Goal: Transaction & Acquisition: Purchase product/service

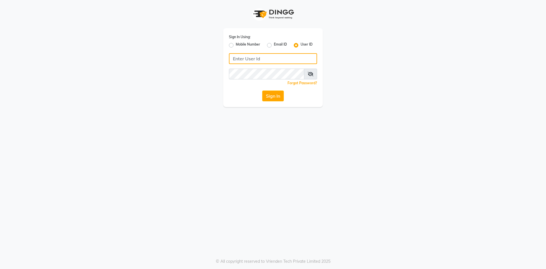
drag, startPoint x: 291, startPoint y: 61, endPoint x: 289, endPoint y: 64, distance: 3.3
click at [291, 61] on input "Username" at bounding box center [273, 58] width 88 height 11
type input "evoketattoo"
click at [270, 97] on button "Sign In" at bounding box center [273, 95] width 22 height 11
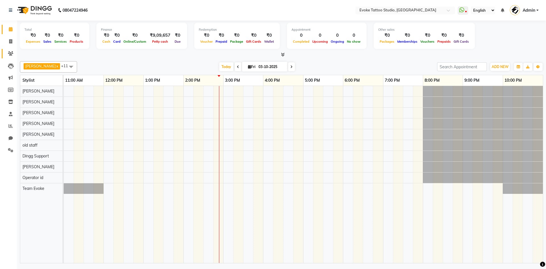
click at [11, 49] on link "Clients" at bounding box center [9, 53] width 14 height 9
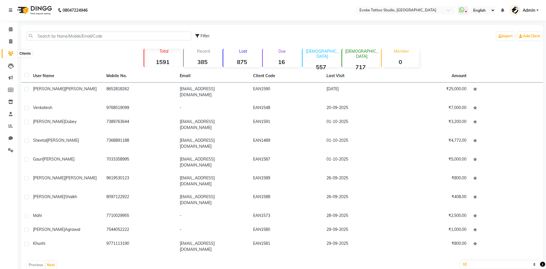
click at [15, 55] on span at bounding box center [11, 53] width 10 height 7
click at [85, 37] on input "text" at bounding box center [108, 36] width 165 height 9
paste input "9650059279"
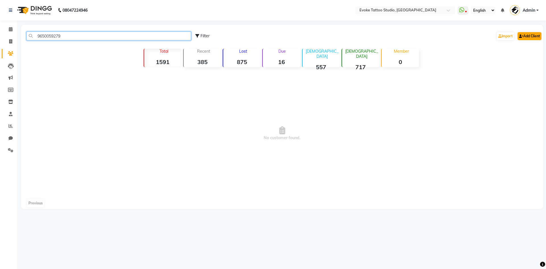
type input "9650059279"
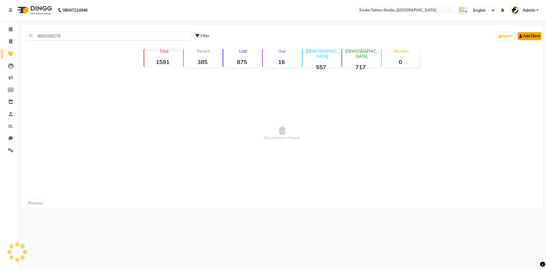
click at [526, 34] on link "Add Client" at bounding box center [530, 36] width 24 height 8
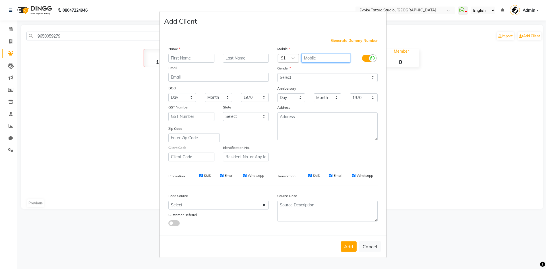
click at [322, 61] on input "text" at bounding box center [326, 58] width 49 height 9
paste input "9650059279"
type input "9650059279"
click at [374, 247] on button "Cancel" at bounding box center [370, 246] width 22 height 11
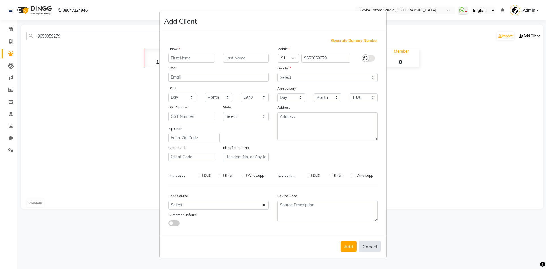
select select
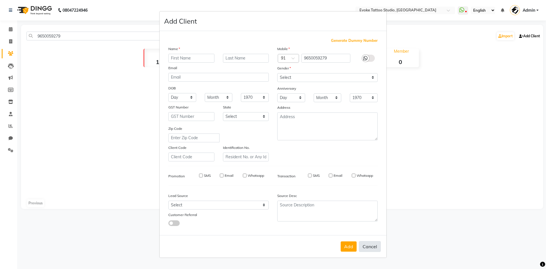
select select
checkbox input "false"
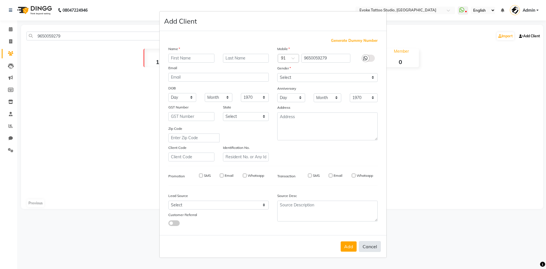
checkbox input "false"
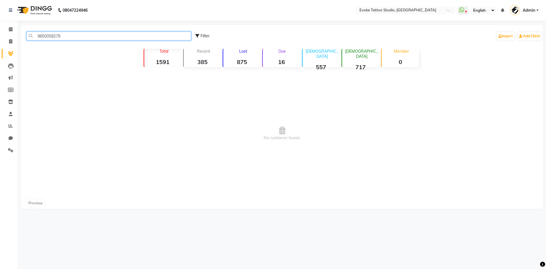
drag, startPoint x: 69, startPoint y: 37, endPoint x: 7, endPoint y: 24, distance: 63.2
click at [7, 24] on app-home "08047224946 Select Location × Evoke Tattoo Studio, [GEOGRAPHIC_DATA] WhatsApp S…" at bounding box center [273, 108] width 546 height 217
drag, startPoint x: 80, startPoint y: 38, endPoint x: 11, endPoint y: 23, distance: 71.2
click at [11, 23] on app-home "08047224946 Select Location × Evoke Tattoo Studio, [GEOGRAPHIC_DATA] WhatsApp S…" at bounding box center [273, 108] width 546 height 217
type input "9619143837"
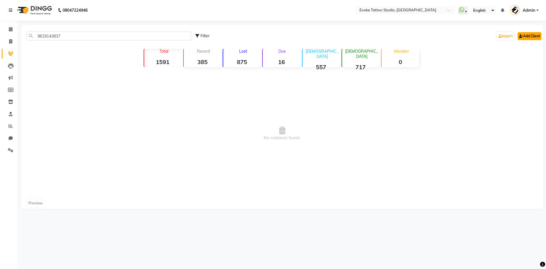
click at [528, 33] on link "Add Client" at bounding box center [530, 36] width 24 height 8
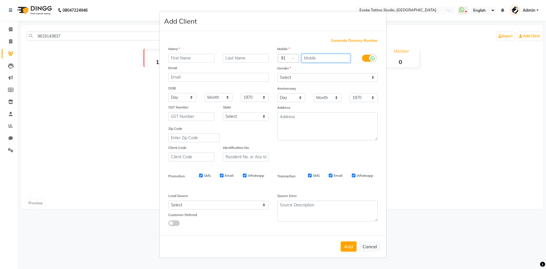
click at [319, 60] on input "text" at bounding box center [326, 58] width 49 height 9
paste input "9619143837"
type input "9619143837"
click at [193, 60] on input "text" at bounding box center [191, 58] width 46 height 9
click at [174, 58] on input "bhavesh" at bounding box center [191, 58] width 46 height 9
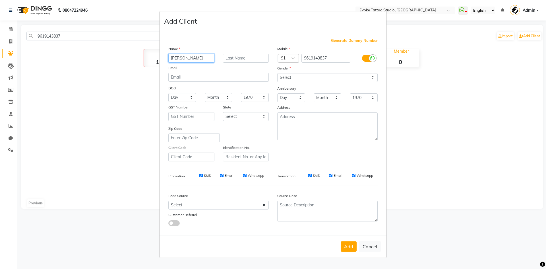
type input "[PERSON_NAME]"
drag, startPoint x: 308, startPoint y: 77, endPoint x: 308, endPoint y: 80, distance: 3.1
click at [308, 77] on select "Select [DEMOGRAPHIC_DATA] [DEMOGRAPHIC_DATA] Other Prefer Not To Say" at bounding box center [327, 77] width 100 height 9
select select "[DEMOGRAPHIC_DATA]"
click at [277, 73] on select "Select [DEMOGRAPHIC_DATA] [DEMOGRAPHIC_DATA] Other Prefer Not To Say" at bounding box center [327, 77] width 100 height 9
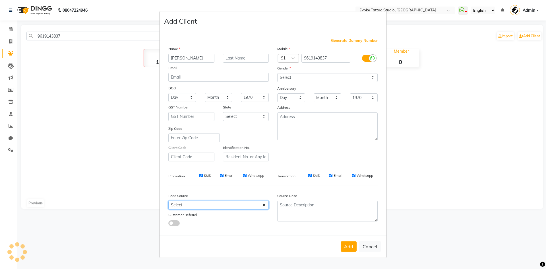
click at [224, 206] on select "Select Walk-in Referral Internet Friend Word of Mouth Advertisement Facebook Ju…" at bounding box center [218, 205] width 100 height 9
select select "50824"
click at [168, 201] on select "Select Walk-in Referral Internet Friend Word of Mouth Advertisement Facebook Ju…" at bounding box center [218, 205] width 100 height 9
click at [350, 247] on button "Add" at bounding box center [349, 246] width 16 height 10
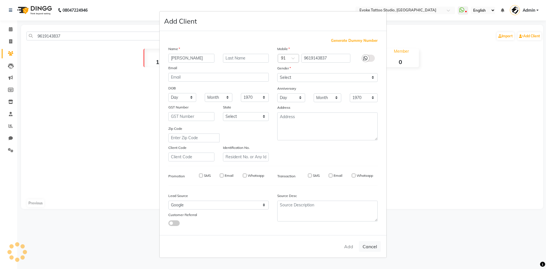
select select
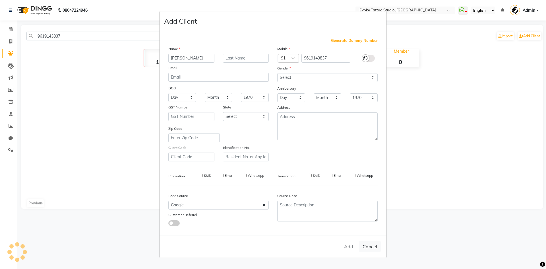
select select
checkbox input "false"
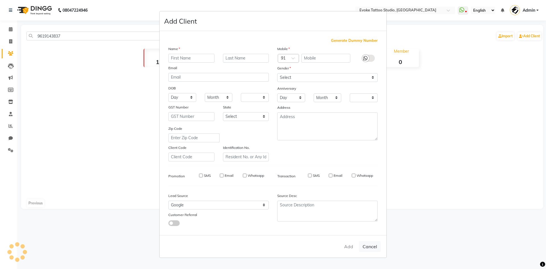
checkbox input "false"
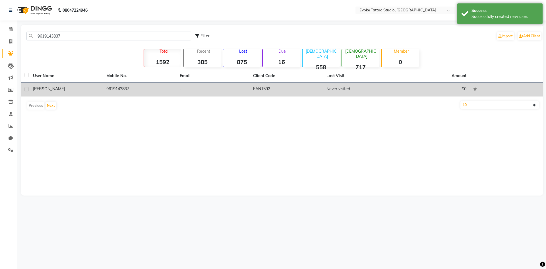
click at [126, 93] on td "9619143837" at bounding box center [139, 89] width 73 height 14
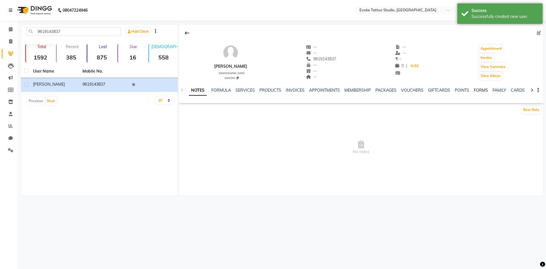
click at [481, 88] on link "FORMS" at bounding box center [481, 90] width 14 height 5
click at [195, 108] on button "Request New Form" at bounding box center [199, 109] width 41 height 9
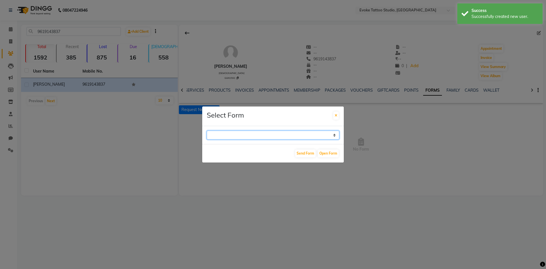
click at [224, 133] on select "Repeat Customer Consent Form Tattoo & Piercing Consent Form" at bounding box center [273, 135] width 133 height 9
select select "194"
click at [207, 131] on select "Repeat Customer Consent Form Tattoo & Piercing Consent Form" at bounding box center [273, 135] width 133 height 9
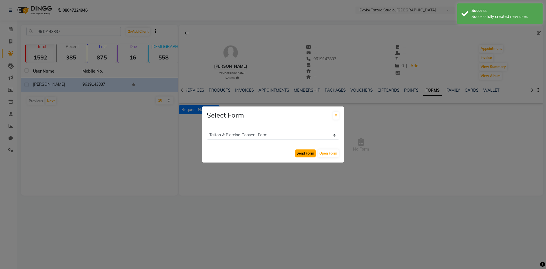
click at [309, 155] on button "Send Form" at bounding box center [305, 153] width 20 height 8
select select
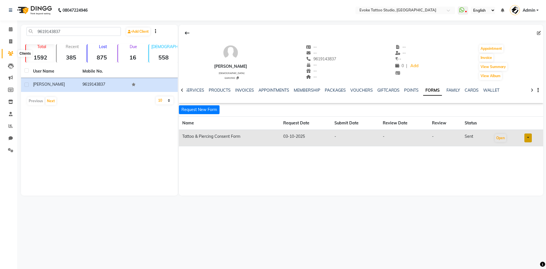
click at [13, 51] on icon at bounding box center [10, 53] width 5 height 4
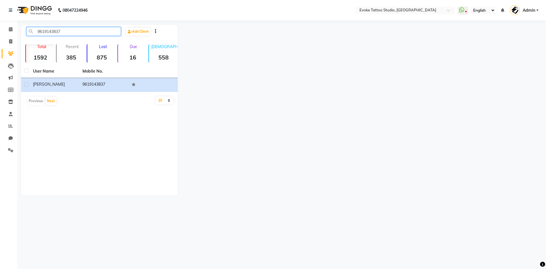
click at [57, 29] on input "9619143837" at bounding box center [73, 31] width 94 height 9
paste input "50059279"
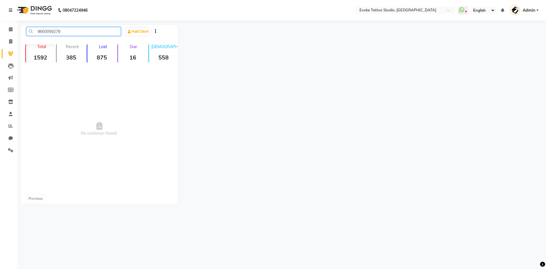
type input "9650059279"
click at [146, 36] on div "9650059279 Add Client" at bounding box center [99, 33] width 154 height 13
click at [146, 33] on link "Add Client" at bounding box center [138, 32] width 24 height 8
select select "50824"
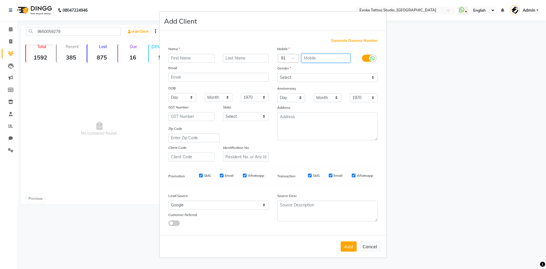
click at [321, 55] on input "text" at bounding box center [326, 58] width 49 height 9
paste input "9650059279"
type input "9650059279"
click at [183, 56] on input "text" at bounding box center [191, 58] width 46 height 9
paste input "[PERSON_NAME]"
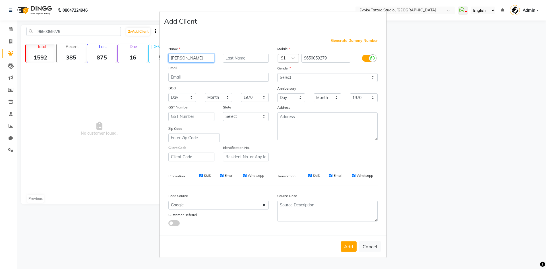
click at [188, 57] on input "[PERSON_NAME]" at bounding box center [191, 58] width 46 height 9
type input "[PERSON_NAME]"
click at [247, 58] on input "text" at bounding box center [246, 58] width 46 height 9
paste input "[PERSON_NAME]"
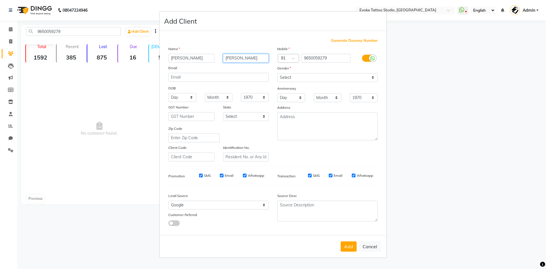
type input "[PERSON_NAME]"
click at [178, 77] on input "email" at bounding box center [218, 77] width 100 height 9
type input "[EMAIL_ADDRESS][DOMAIN_NAME]"
click at [276, 82] on div "Mobile Country Code × 91 9650059279 Gender Select [DEMOGRAPHIC_DATA] [DEMOGRAPH…" at bounding box center [327, 103] width 109 height 115
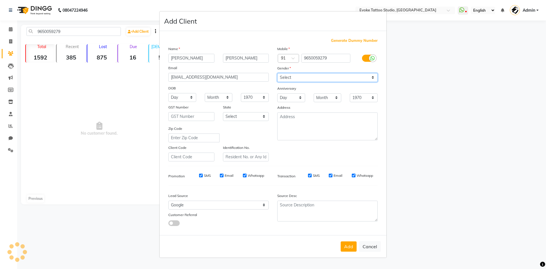
click at [302, 78] on select "Select [DEMOGRAPHIC_DATA] [DEMOGRAPHIC_DATA] Other Prefer Not To Say" at bounding box center [327, 77] width 100 height 9
select select "[DEMOGRAPHIC_DATA]"
click at [277, 73] on select "Select [DEMOGRAPHIC_DATA] [DEMOGRAPHIC_DATA] Other Prefer Not To Say" at bounding box center [327, 77] width 100 height 9
click at [191, 99] on select "Day 01 02 03 04 05 06 07 08 09 10 11 12 13 14 15 16 17 18 19 20 21 22 23 24 25 …" at bounding box center [182, 97] width 28 height 9
select select "09"
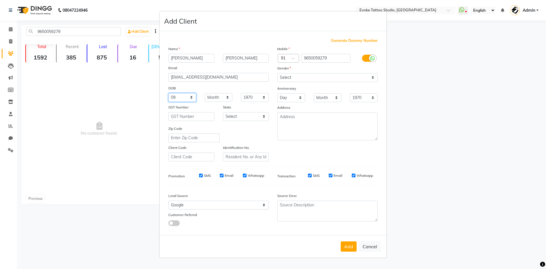
click at [168, 93] on select "Day 01 02 03 04 05 06 07 08 09 10 11 12 13 14 15 16 17 18 19 20 21 22 23 24 25 …" at bounding box center [182, 97] width 28 height 9
click at [213, 99] on select "Month January February March April May June July August September October Novem…" at bounding box center [219, 97] width 28 height 9
select select "09"
click at [205, 93] on select "Month January February March April May June July August September October Novem…" at bounding box center [219, 97] width 28 height 9
drag, startPoint x: 257, startPoint y: 96, endPoint x: 256, endPoint y: 102, distance: 5.2
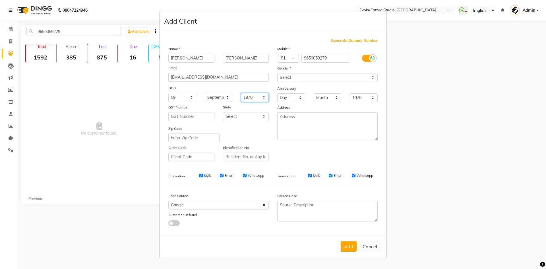
click at [257, 96] on select "1940 1941 1942 1943 1944 1945 1946 1947 1948 1949 1950 1951 1952 1953 1954 1955…" at bounding box center [255, 97] width 28 height 9
select select "2007"
click at [241, 93] on select "1940 1941 1942 1943 1944 1945 1946 1947 1948 1949 1950 1951 1952 1953 1954 1955…" at bounding box center [255, 97] width 28 height 9
click at [283, 151] on div "Mobile Country Code × 91 9650059279 Gender Select [DEMOGRAPHIC_DATA] [DEMOGRAPH…" at bounding box center [327, 103] width 109 height 115
click at [344, 241] on button "Add" at bounding box center [349, 246] width 16 height 10
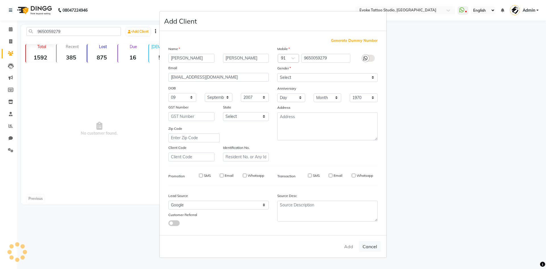
select select
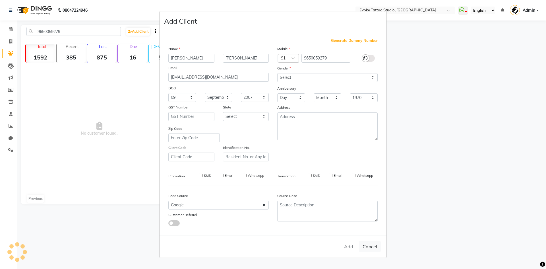
select select
checkbox input "false"
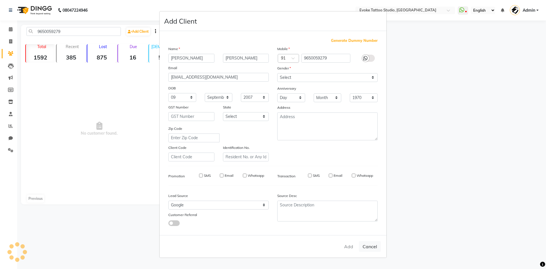
checkbox input "false"
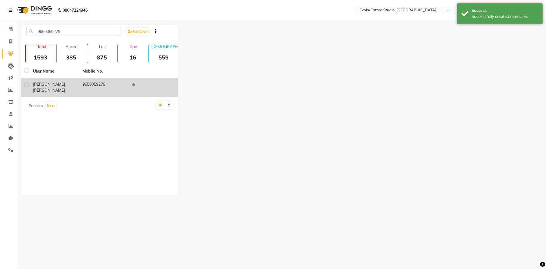
click at [84, 81] on td "9650059279" at bounding box center [103, 87] width 49 height 19
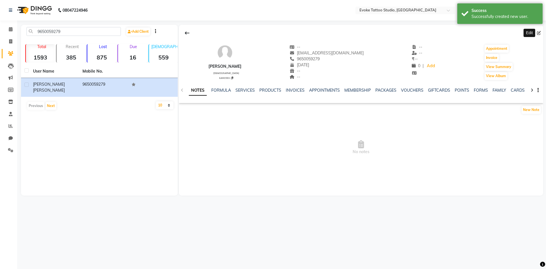
click at [541, 34] on span at bounding box center [540, 33] width 6 height 6
click at [537, 32] on ngb-tooltip-window "Edit" at bounding box center [529, 33] width 15 height 12
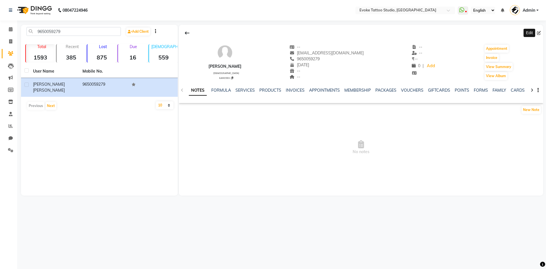
click at [540, 31] on icon at bounding box center [539, 33] width 4 height 4
select select "09"
select select "2007"
select select "[DEMOGRAPHIC_DATA]"
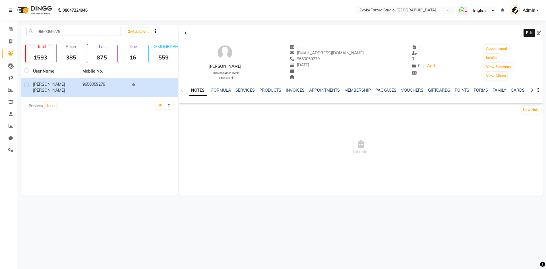
select select "50824"
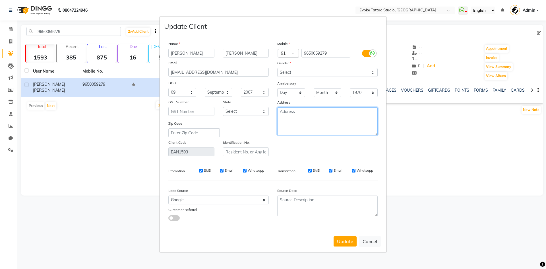
click at [294, 115] on textarea at bounding box center [327, 121] width 100 height 28
type textarea "f"
type textarea "400065 - Student - 09-[PERSON_NAME]"
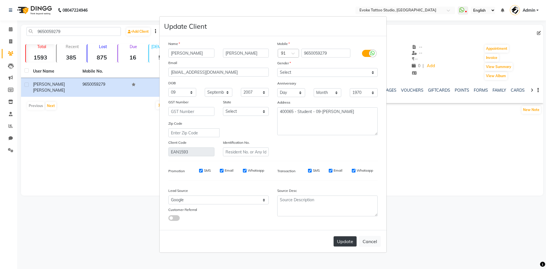
click at [343, 238] on button "Update" at bounding box center [345, 241] width 23 height 10
select select
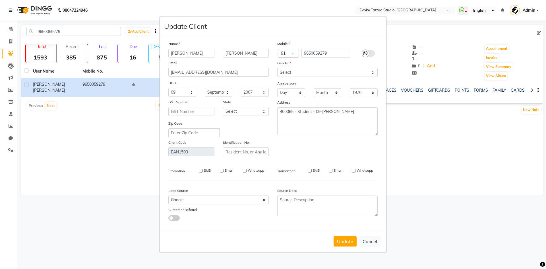
select select
checkbox input "false"
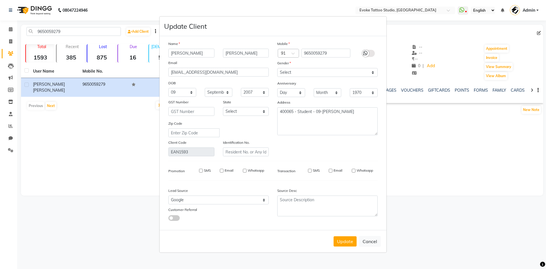
checkbox input "false"
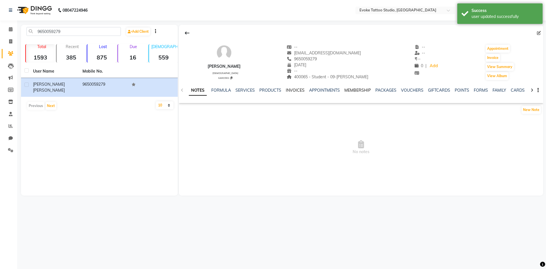
drag, startPoint x: 298, startPoint y: 89, endPoint x: 356, endPoint y: 90, distance: 58.0
click at [298, 89] on link "INVOICES" at bounding box center [295, 90] width 19 height 5
click at [492, 57] on button "Invoice" at bounding box center [493, 58] width 14 height 8
select select "7461"
select select "service"
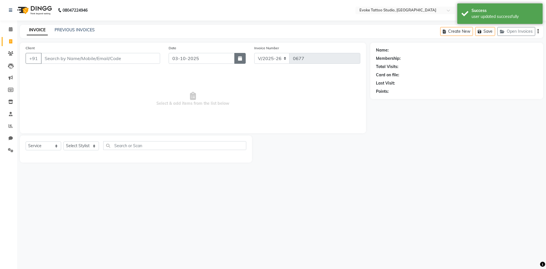
click at [239, 59] on icon "button" at bounding box center [240, 58] width 4 height 5
select select "10"
select select "2025"
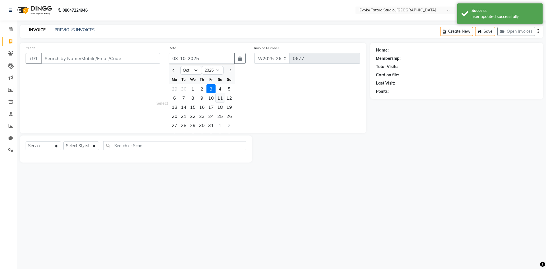
type input "9650059279"
click at [201, 87] on div "2" at bounding box center [201, 88] width 9 height 9
type input "02-10-2025"
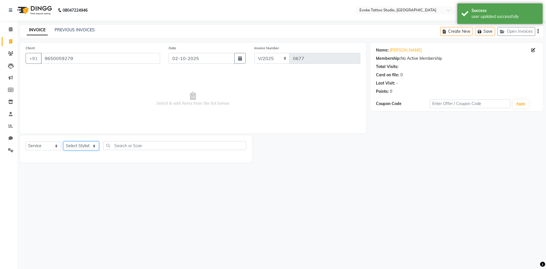
click at [89, 144] on select "Select Stylist [PERSON_NAME] Dingg Support [PERSON_NAME] [PERSON_NAME] [PERSON_…" at bounding box center [81, 145] width 36 height 9
click at [86, 148] on select "Select Stylist [PERSON_NAME] Dingg Support [PERSON_NAME] [PERSON_NAME] [PERSON_…" at bounding box center [81, 145] width 36 height 9
click at [63, 141] on select "Select Stylist [PERSON_NAME] Dingg Support [PERSON_NAME] [PERSON_NAME] [PERSON_…" at bounding box center [81, 145] width 36 height 9
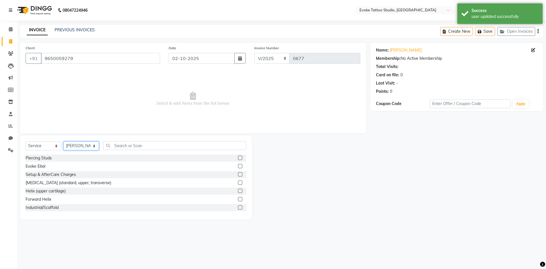
click at [82, 148] on select "Select Stylist [PERSON_NAME] Dingg Support [PERSON_NAME] [PERSON_NAME] [PERSON_…" at bounding box center [81, 145] width 36 height 9
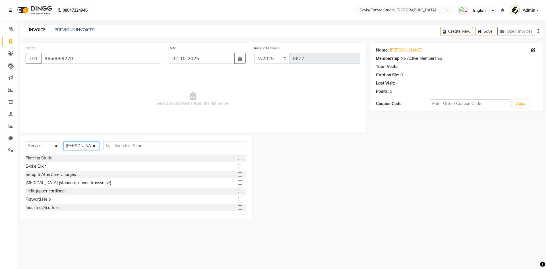
select select "65612"
click at [63, 141] on select "Select Stylist [PERSON_NAME] Dingg Support [PERSON_NAME] [PERSON_NAME] [PERSON_…" at bounding box center [81, 145] width 36 height 9
click at [121, 148] on input "text" at bounding box center [174, 145] width 143 height 9
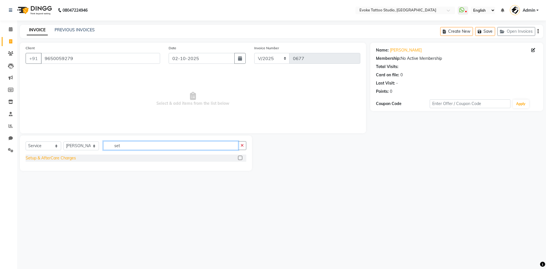
type input "set"
click at [43, 160] on div "Setup & AfterCare Charges" at bounding box center [51, 158] width 50 height 6
checkbox input "false"
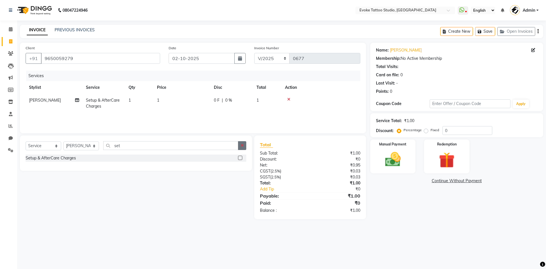
click at [240, 145] on button "button" at bounding box center [242, 145] width 8 height 9
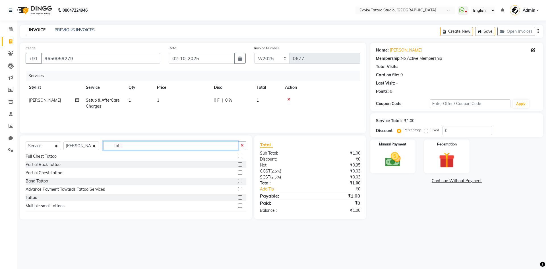
scroll to position [142, 0]
type input "tatt"
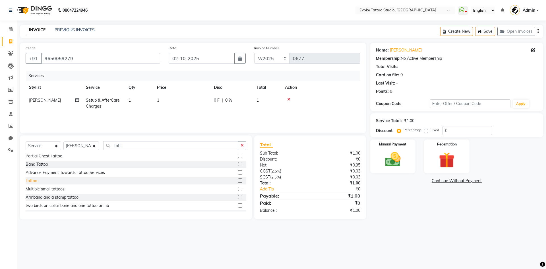
click at [31, 179] on div "Tattoo" at bounding box center [32, 181] width 12 height 6
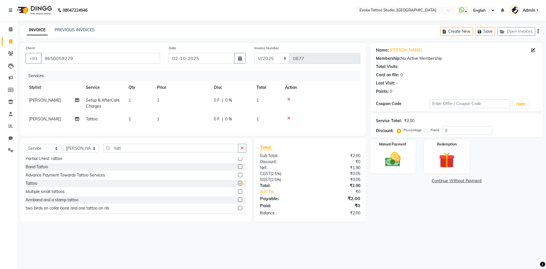
checkbox input "false"
click at [174, 103] on td "1" at bounding box center [182, 103] width 57 height 19
select select "65612"
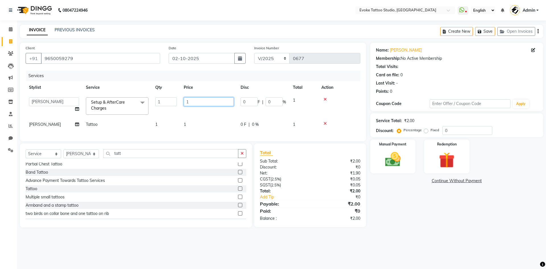
click at [205, 102] on input "1" at bounding box center [209, 101] width 50 height 9
type input "2000"
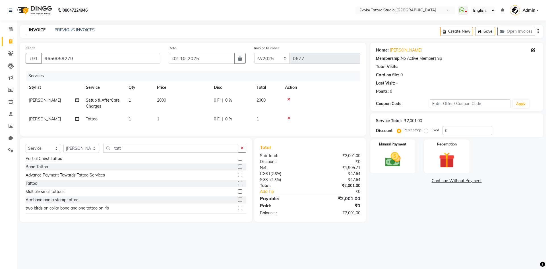
click at [174, 121] on td "1" at bounding box center [182, 119] width 57 height 13
select select "65612"
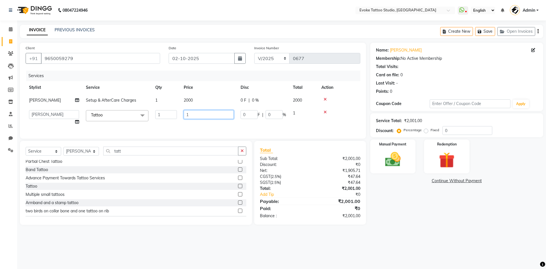
click at [205, 115] on input "1" at bounding box center [209, 114] width 50 height 9
type input "1400"
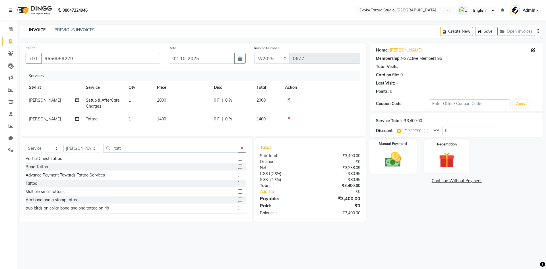
click at [389, 167] on img at bounding box center [393, 159] width 26 height 19
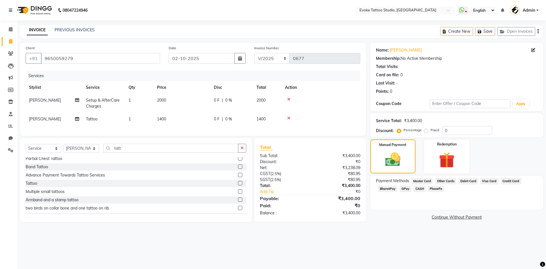
click at [420, 186] on span "CASH" at bounding box center [420, 188] width 12 height 7
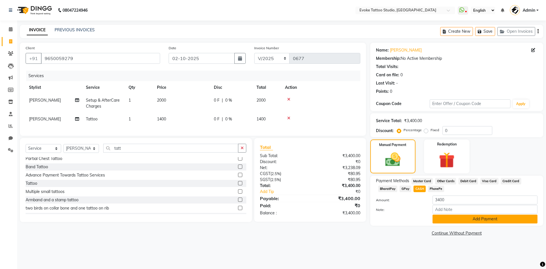
click at [458, 218] on button "Add Payment" at bounding box center [485, 218] width 105 height 9
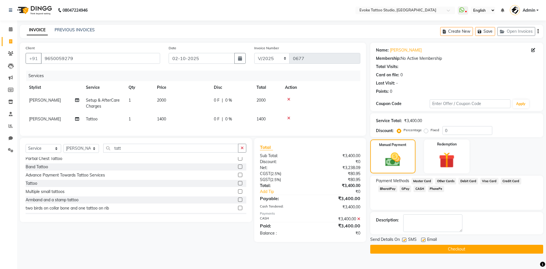
click at [475, 252] on button "Checkout" at bounding box center [456, 249] width 173 height 9
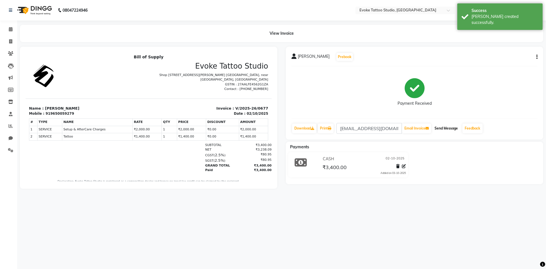
click at [450, 125] on button "Send Message" at bounding box center [446, 128] width 28 height 10
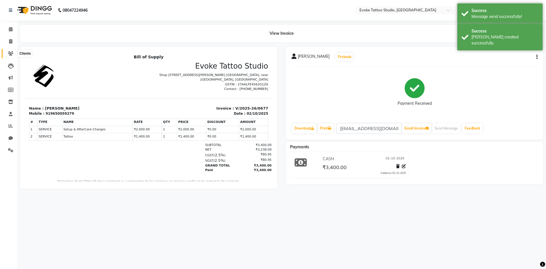
click at [7, 53] on span at bounding box center [11, 53] width 10 height 7
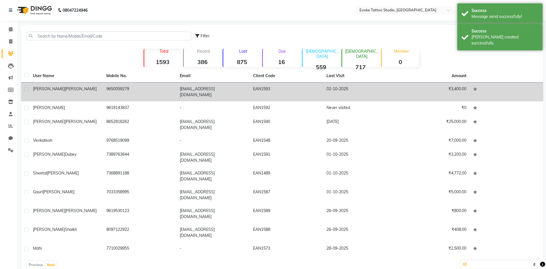
click at [122, 90] on td "9650059279" at bounding box center [139, 91] width 73 height 19
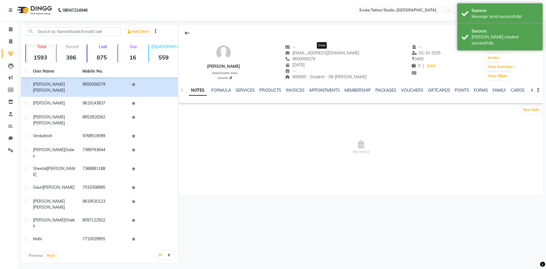
click at [333, 54] on span "[EMAIL_ADDRESS][DOMAIN_NAME]" at bounding box center [322, 52] width 74 height 5
copy div "[EMAIL_ADDRESS][DOMAIN_NAME] Email"
click at [333, 54] on span "[EMAIL_ADDRESS][DOMAIN_NAME]" at bounding box center [322, 52] width 74 height 5
drag, startPoint x: 345, startPoint y: 76, endPoint x: 334, endPoint y: 76, distance: 10.8
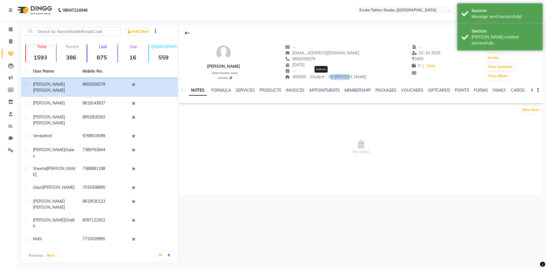
click at [334, 76] on div "400065 - Student - 09-[PERSON_NAME] Address" at bounding box center [326, 77] width 82 height 6
copy span "09-[PERSON_NAME]"
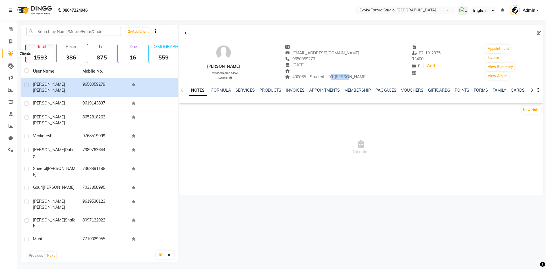
drag, startPoint x: 12, startPoint y: 55, endPoint x: 30, endPoint y: 46, distance: 21.1
click at [12, 55] on icon at bounding box center [10, 53] width 5 height 4
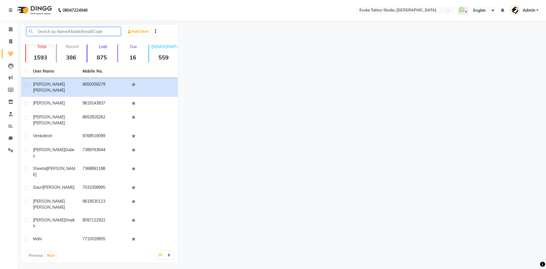
click at [52, 31] on input "text" at bounding box center [73, 31] width 94 height 9
paste input "9355285300"
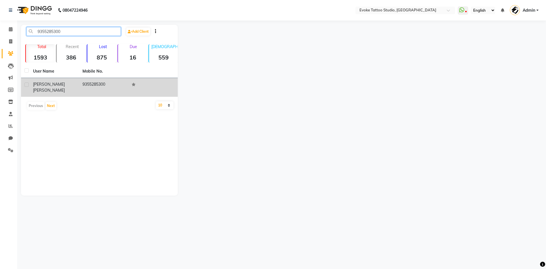
type input "9355285300"
click at [73, 85] on div "[PERSON_NAME]" at bounding box center [54, 87] width 43 height 12
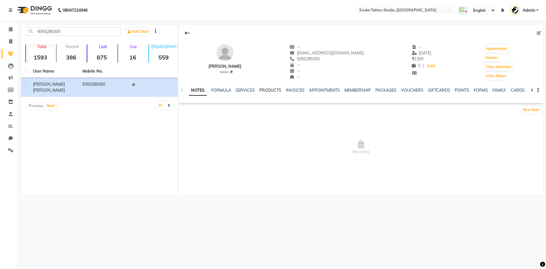
drag, startPoint x: 75, startPoint y: 83, endPoint x: 278, endPoint y: 89, distance: 203.4
click at [75, 83] on div "[PERSON_NAME]" at bounding box center [54, 87] width 43 height 12
click at [293, 89] on link "INVOICES" at bounding box center [290, 90] width 19 height 5
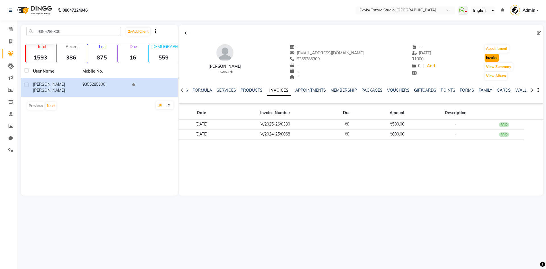
click at [493, 55] on button "Invoice" at bounding box center [492, 58] width 14 height 8
select select "service"
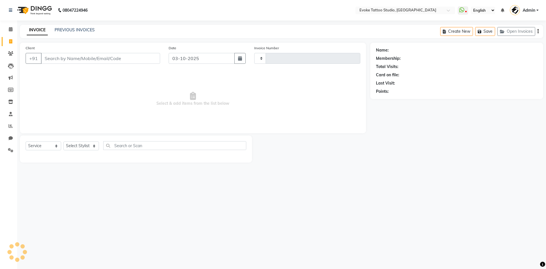
type input "9355285300"
type input "0678"
select select "7461"
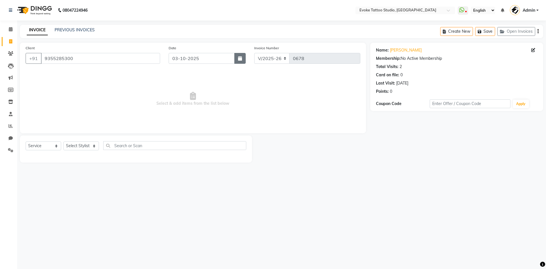
click at [239, 59] on icon "button" at bounding box center [240, 58] width 4 height 5
select select "10"
select select "2025"
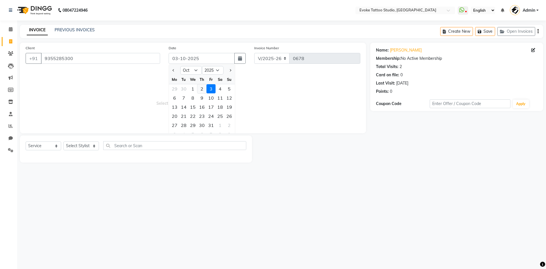
click at [203, 90] on div "2" at bounding box center [201, 88] width 9 height 9
type input "02-10-2025"
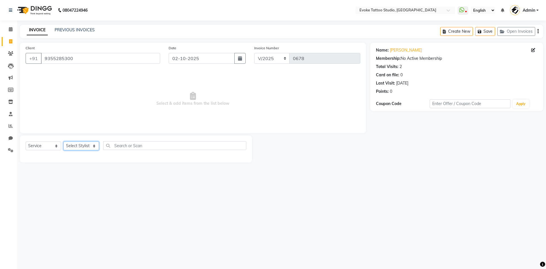
click at [83, 147] on select "Select Stylist [PERSON_NAME] Dingg Support [PERSON_NAME] [PERSON_NAME] [PERSON_…" at bounding box center [81, 145] width 36 height 9
select select "68898"
click at [63, 141] on select "Select Stylist [PERSON_NAME] Dingg Support [PERSON_NAME] [PERSON_NAME] [PERSON_…" at bounding box center [81, 145] width 36 height 9
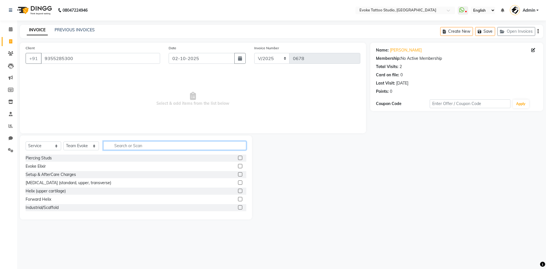
click at [129, 144] on input "text" at bounding box center [174, 145] width 143 height 9
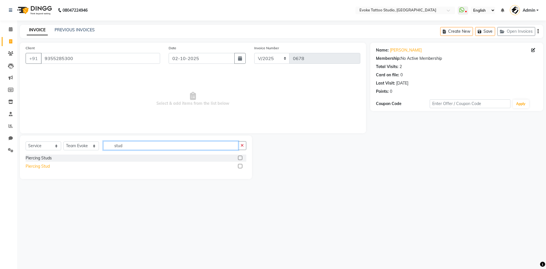
type input "stud"
click at [40, 165] on div "Piercing Stud" at bounding box center [38, 166] width 24 height 6
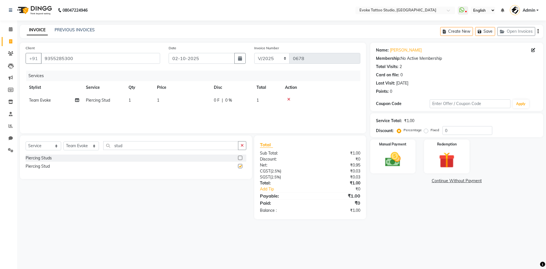
checkbox input "false"
click at [173, 98] on td "1" at bounding box center [182, 100] width 57 height 13
select select "68898"
click at [206, 100] on input "1" at bounding box center [209, 101] width 50 height 9
type input "600"
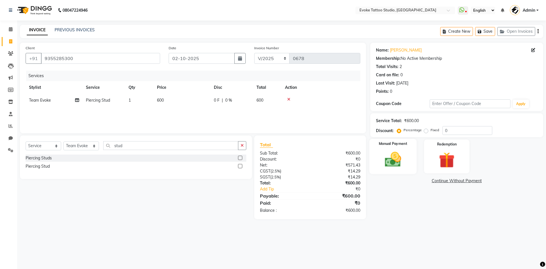
click at [393, 158] on img at bounding box center [393, 159] width 26 height 19
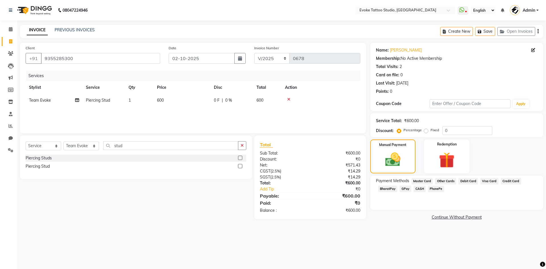
click at [404, 188] on span "GPay" at bounding box center [406, 188] width 12 height 7
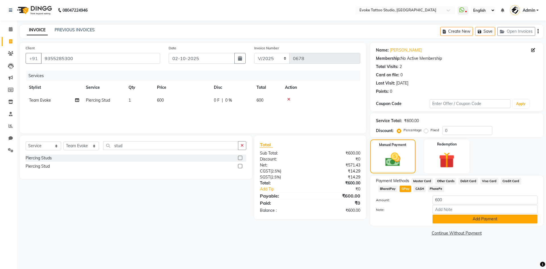
click at [455, 217] on button "Add Payment" at bounding box center [485, 218] width 105 height 9
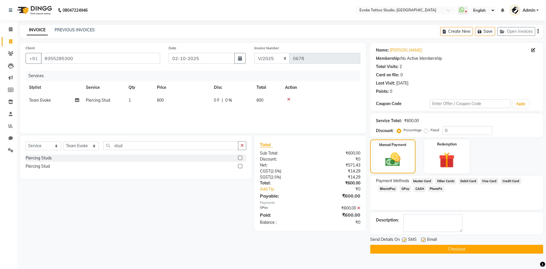
click at [469, 249] on button "Checkout" at bounding box center [456, 249] width 173 height 9
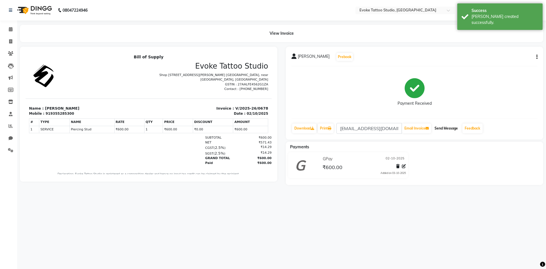
click at [451, 128] on button "Send Message" at bounding box center [446, 128] width 28 height 10
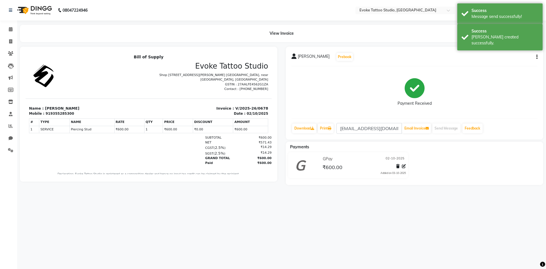
click at [9, 48] on li "Clients" at bounding box center [8, 54] width 17 height 12
click at [7, 55] on span at bounding box center [11, 53] width 10 height 7
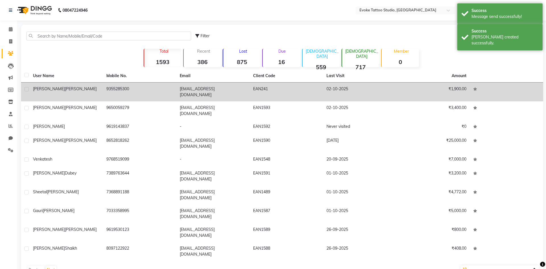
click at [163, 90] on td "9355285300" at bounding box center [139, 91] width 73 height 19
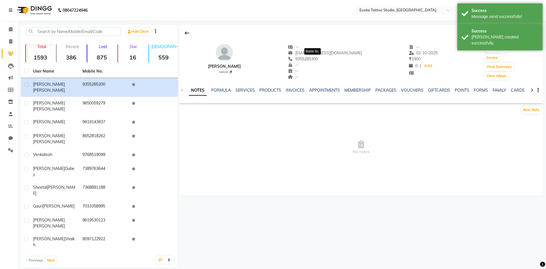
click at [318, 58] on span "9355285300" at bounding box center [303, 58] width 30 height 5
copy span "9355285300"
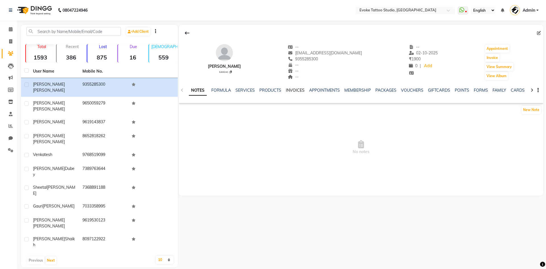
click at [294, 88] on link "INVOICES" at bounding box center [295, 90] width 19 height 5
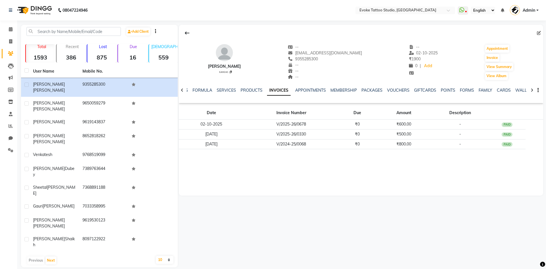
click at [226, 66] on div "[PERSON_NAME]" at bounding box center [224, 66] width 33 height 6
copy div
click at [309, 59] on span "9355285300" at bounding box center [303, 58] width 30 height 5
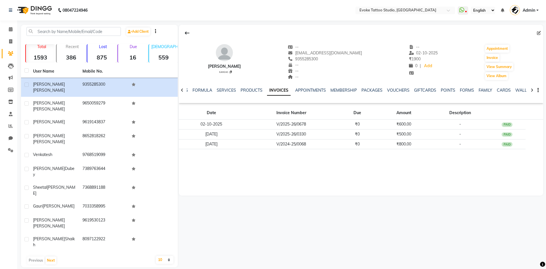
copy span "9355285300"
click at [309, 59] on span "9355285300" at bounding box center [303, 58] width 30 height 5
